Goal: Transaction & Acquisition: Purchase product/service

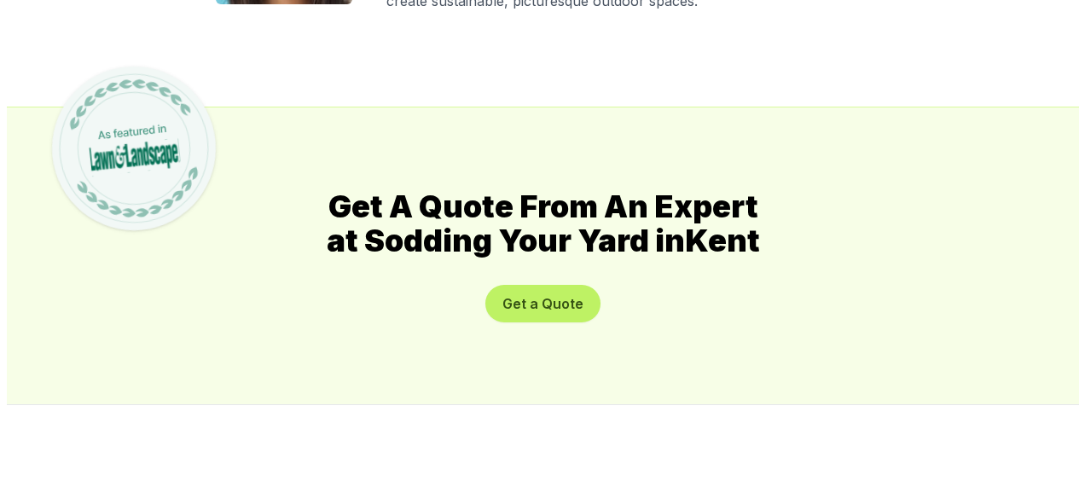
scroll to position [8782, 0]
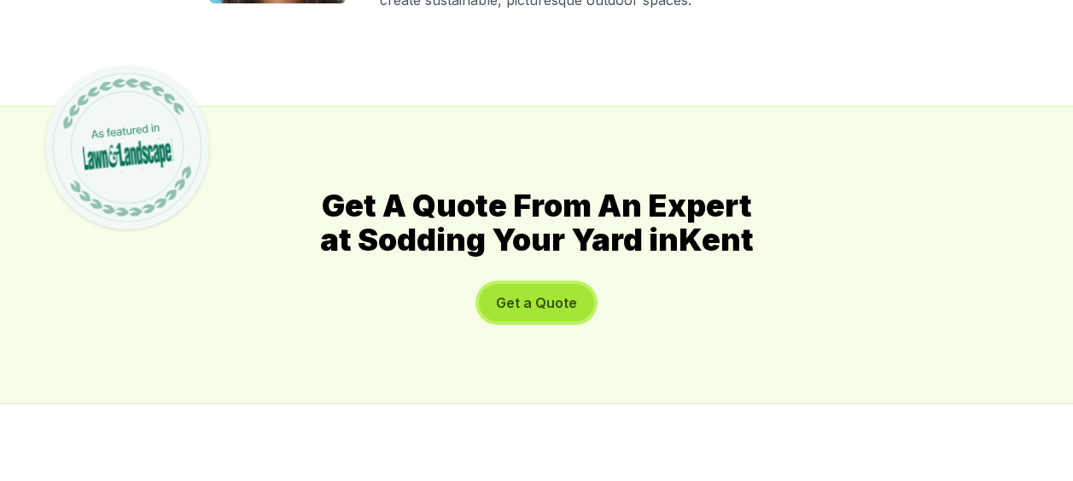
click at [550, 284] on button "Get a Quote" at bounding box center [536, 303] width 115 height 38
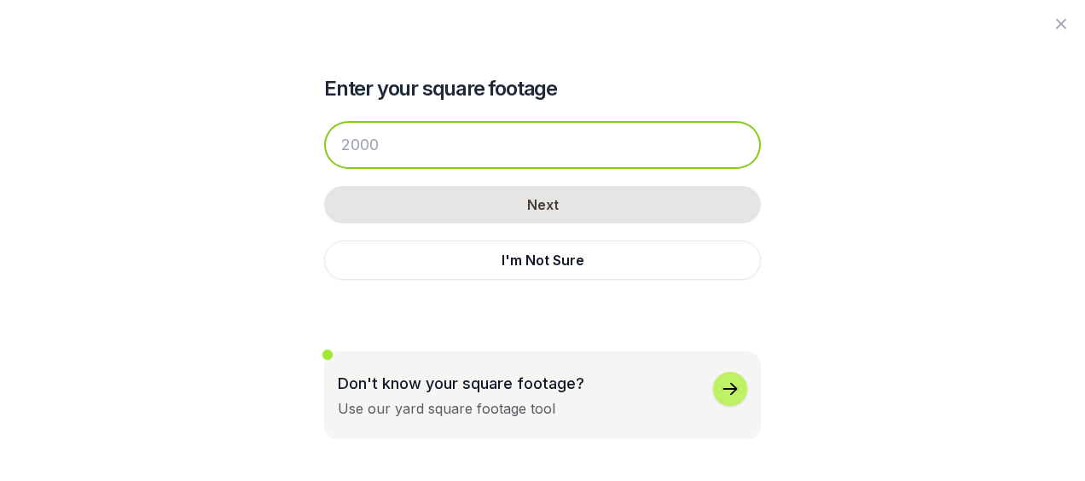
click at [649, 148] on input "number" at bounding box center [542, 145] width 437 height 48
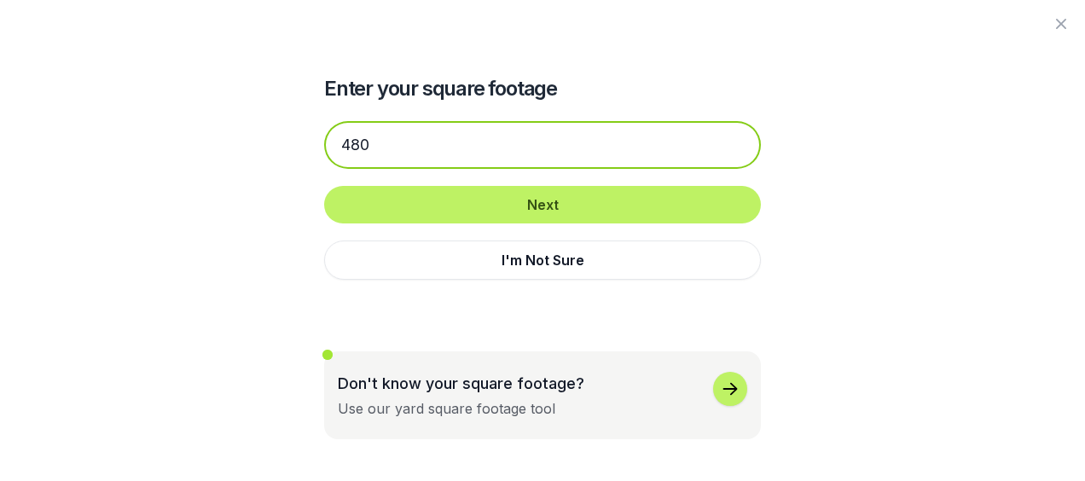
type input "480"
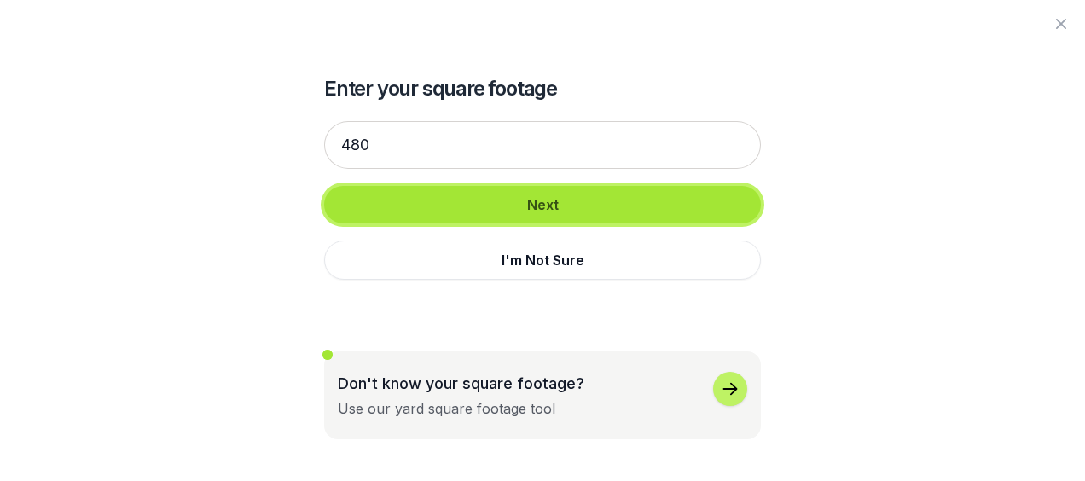
click at [678, 206] on button "Next" at bounding box center [542, 205] width 437 height 38
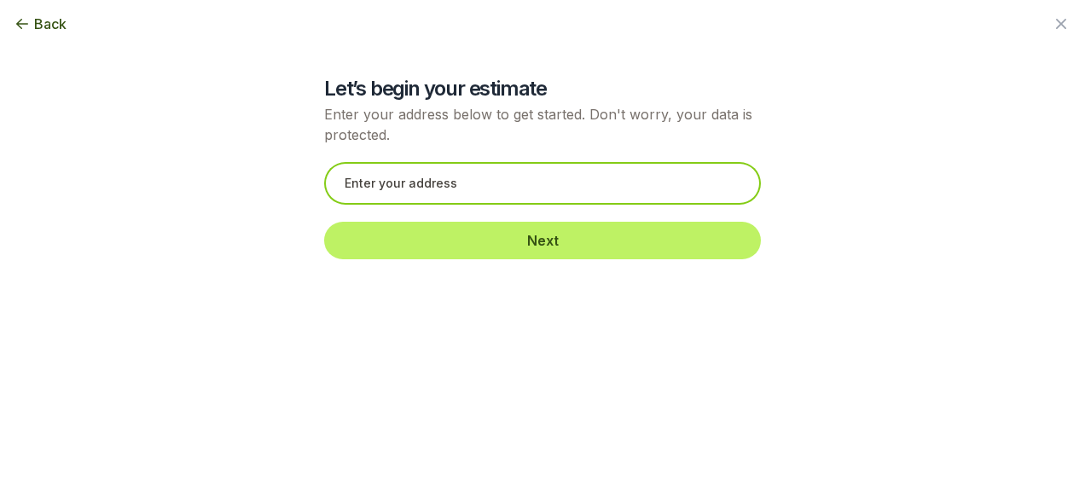
click at [660, 188] on input "text" at bounding box center [542, 183] width 437 height 43
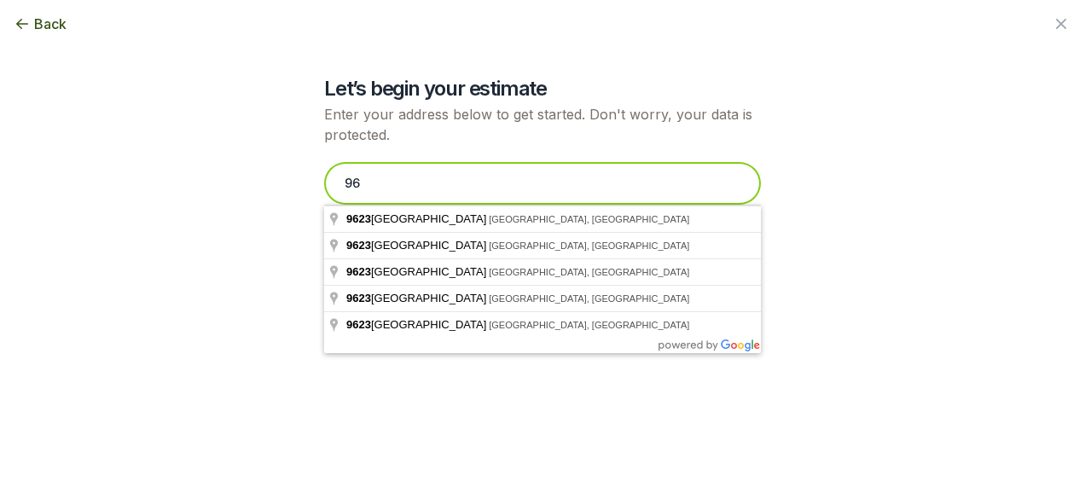
type input "9"
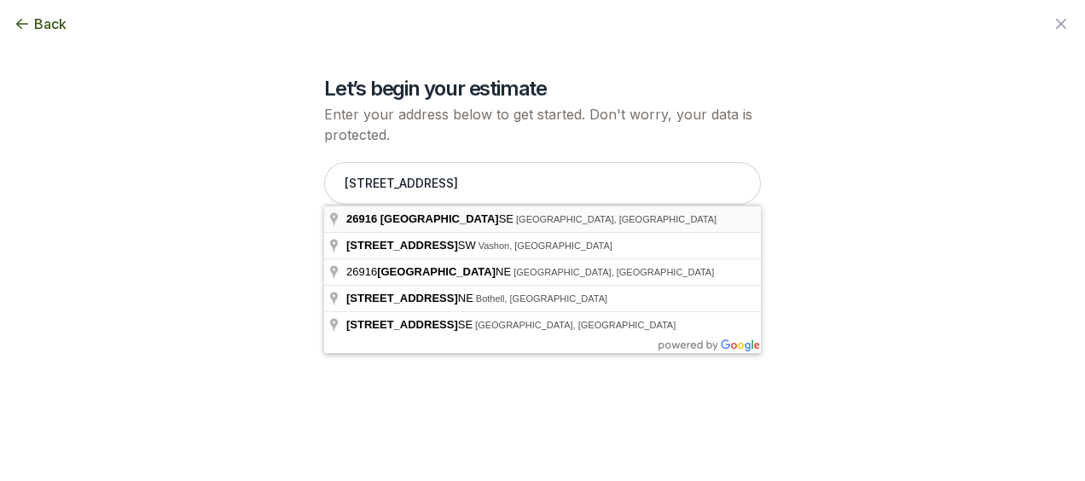
type input "[STREET_ADDRESS]"
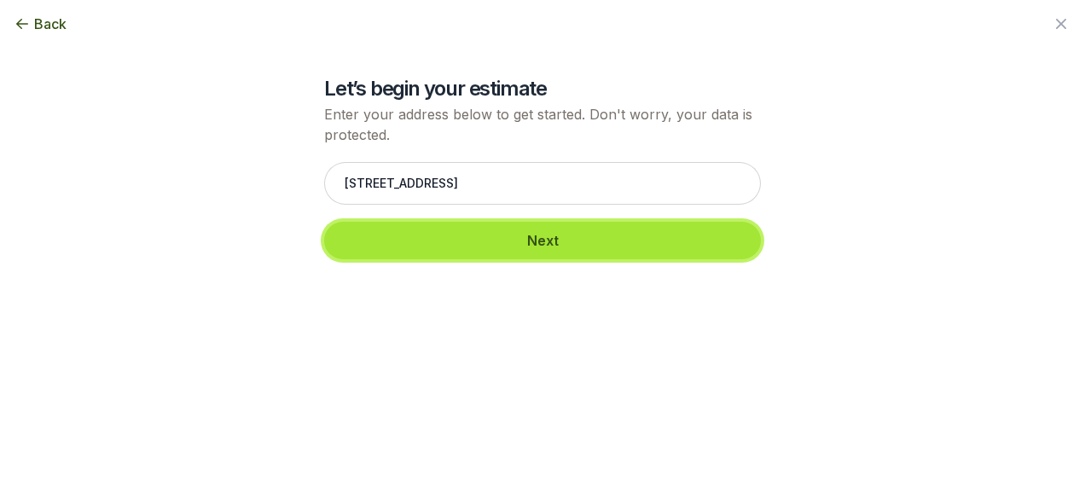
click at [634, 249] on button "Next" at bounding box center [542, 241] width 437 height 38
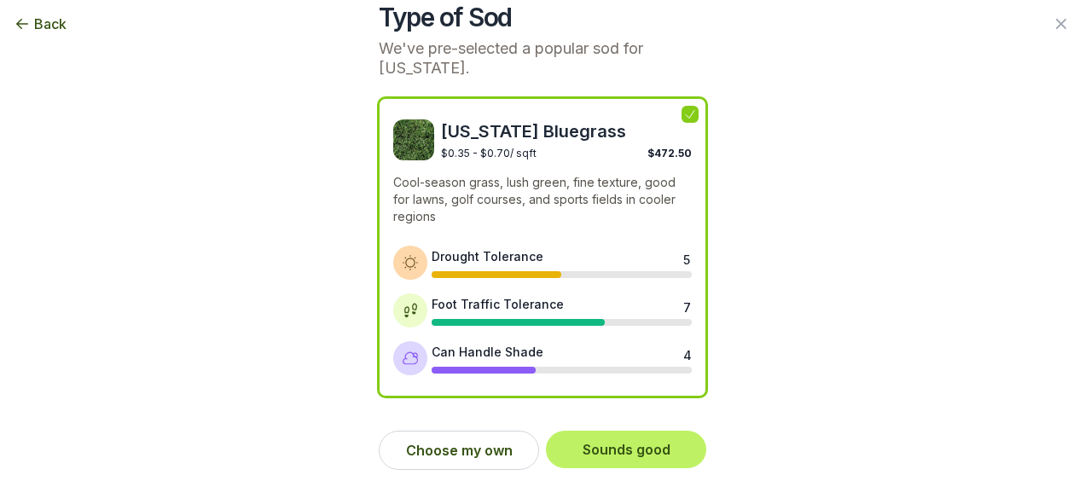
scroll to position [76, 0]
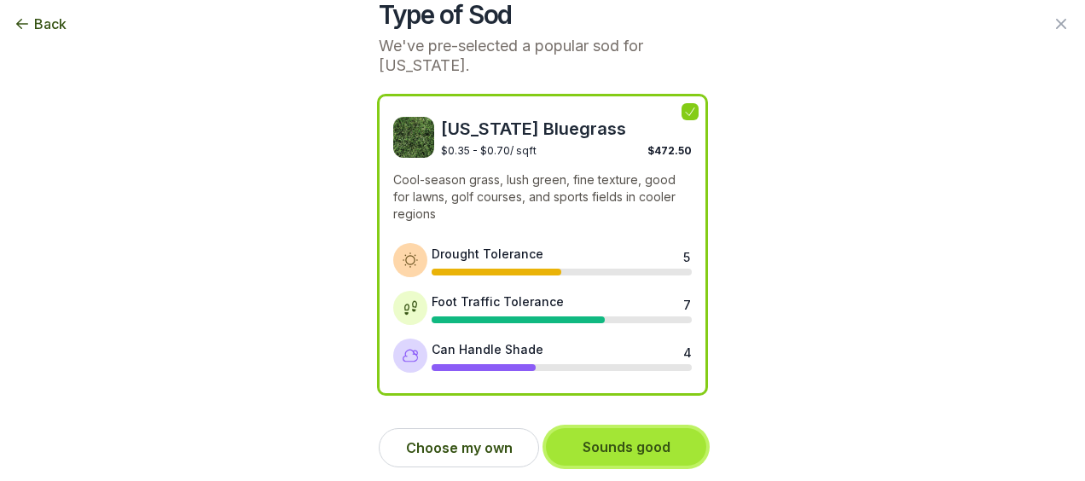
click at [650, 445] on button "Sounds good" at bounding box center [626, 447] width 160 height 38
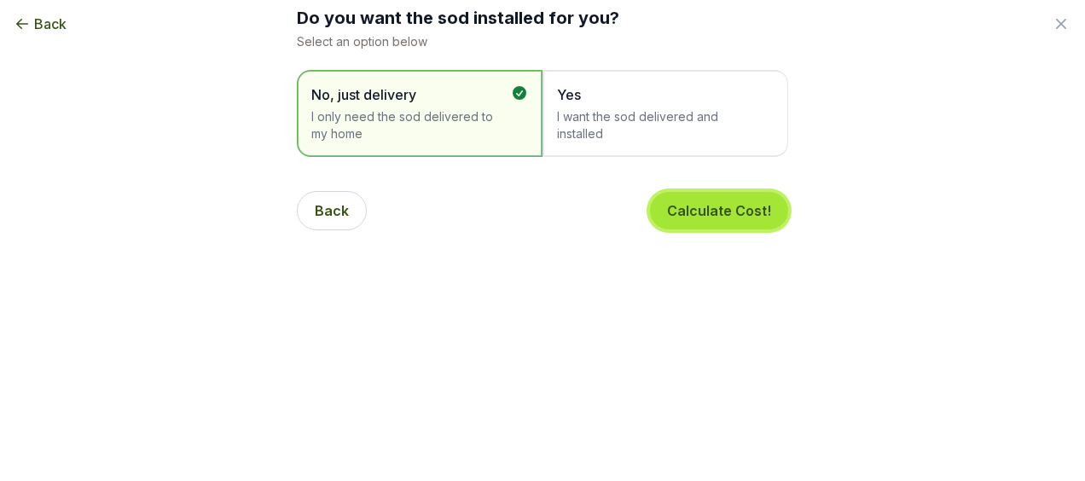
click at [735, 209] on button "Calculate Cost!" at bounding box center [719, 211] width 138 height 38
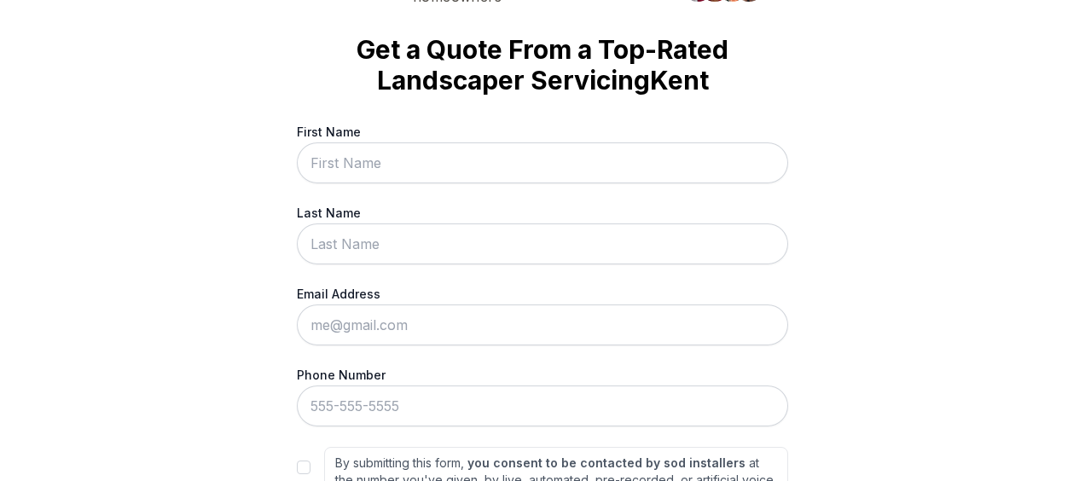
scroll to position [0, 0]
